Goal: Task Accomplishment & Management: Manage account settings

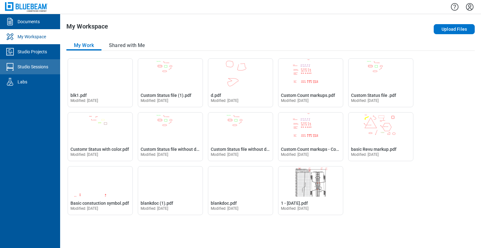
click at [44, 66] on div "Studio Sessions" at bounding box center [33, 67] width 31 height 6
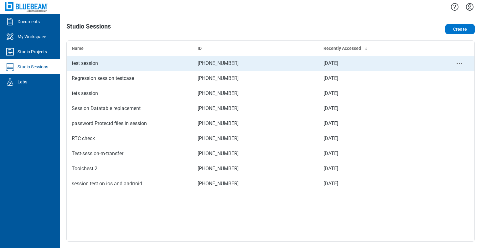
click at [89, 67] on div "test session" at bounding box center [130, 64] width 116 height 8
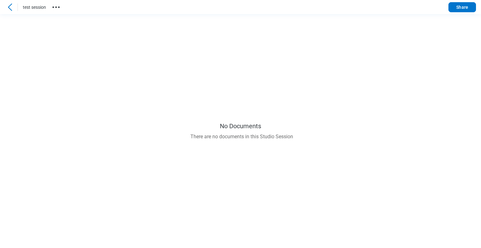
click at [60, 7] on icon "button" at bounding box center [56, 7] width 10 height 10
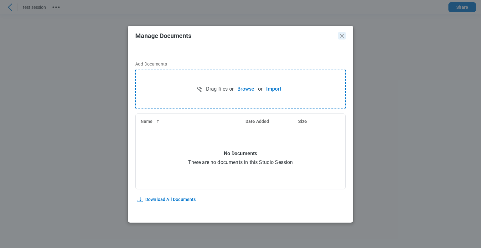
click at [341, 37] on icon "Close" at bounding box center [342, 36] width 8 height 8
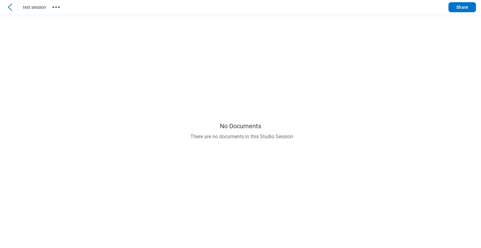
click at [10, 8] on icon at bounding box center [10, 7] width 8 height 8
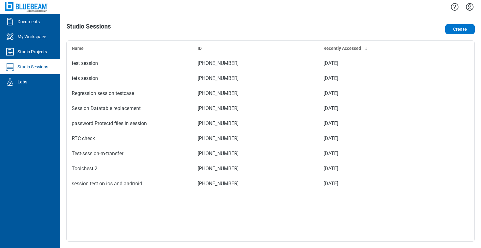
drag, startPoint x: 470, startPoint y: 8, endPoint x: 470, endPoint y: 15, distance: 7.5
click at [470, 8] on icon "Settings" at bounding box center [470, 7] width 8 height 8
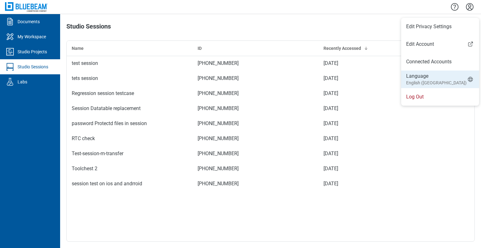
click at [415, 82] on small "English ([GEOGRAPHIC_DATA])" at bounding box center [436, 83] width 60 height 6
select select "*****"
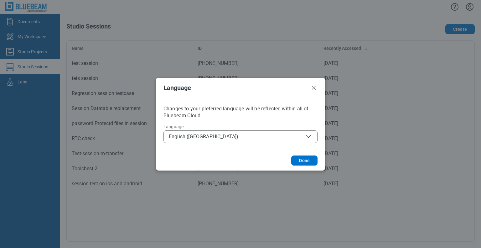
click at [261, 136] on span "English ([GEOGRAPHIC_DATA])" at bounding box center [240, 137] width 143 height 8
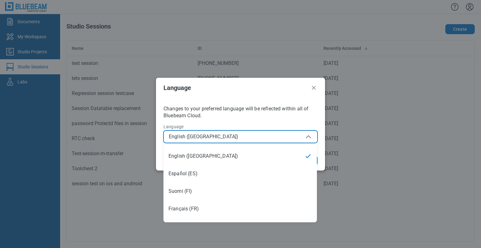
scroll to position [103, 0]
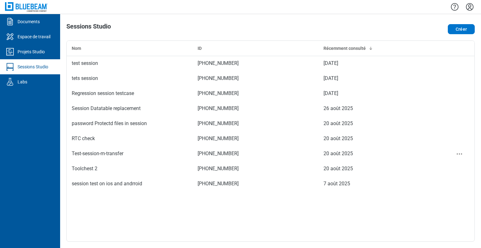
click at [302, 160] on td "[PHONE_NUMBER]" at bounding box center [256, 153] width 126 height 15
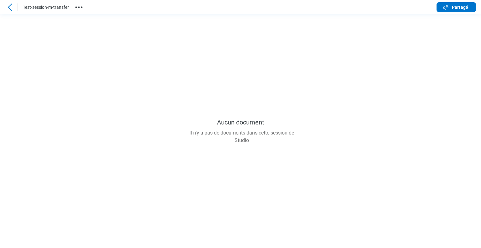
click at [79, 7] on circle "button" at bounding box center [79, 7] width 2 height 2
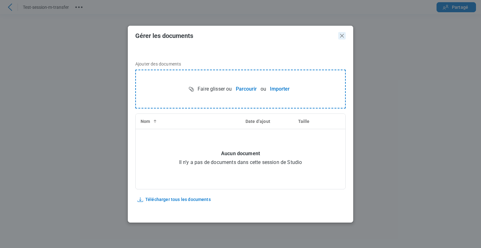
click at [345, 36] on icon "Fermer" at bounding box center [342, 36] width 8 height 8
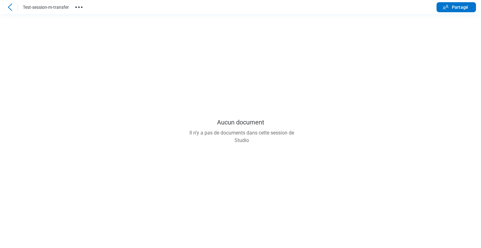
click at [12, 9] on icon at bounding box center [10, 7] width 8 height 8
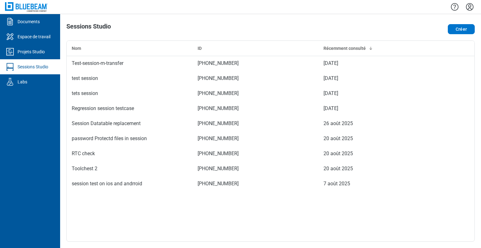
click at [473, 8] on icon "Paramètres" at bounding box center [470, 7] width 8 height 8
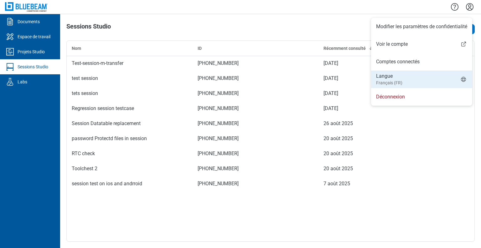
click at [408, 77] on li "Langue Français (FR)" at bounding box center [421, 79] width 101 height 18
select select "*****"
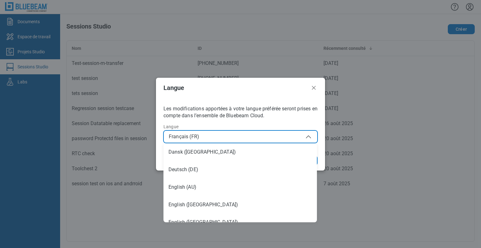
click at [254, 137] on span "Français (FR)" at bounding box center [240, 137] width 143 height 8
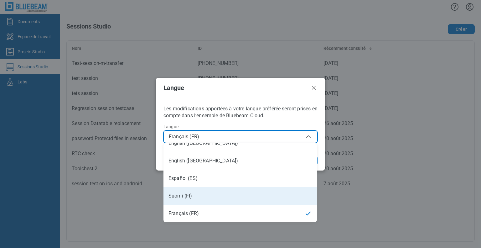
scroll to position [124, 0]
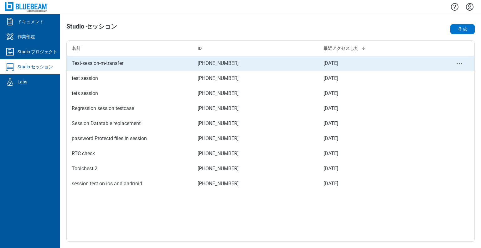
click at [91, 62] on div "Test-session-m-transfer" at bounding box center [130, 64] width 116 height 8
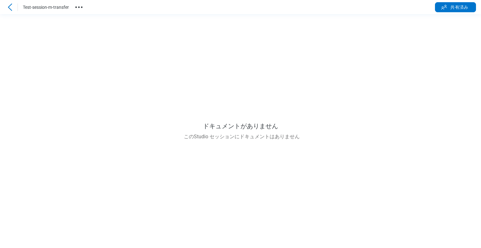
click at [80, 7] on icon "button" at bounding box center [79, 7] width 10 height 10
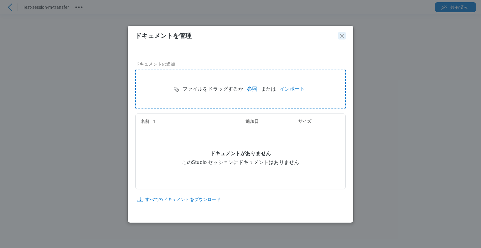
click at [344, 36] on icon "閉じる" at bounding box center [342, 36] width 8 height 8
